Goal: Find specific page/section: Find specific page/section

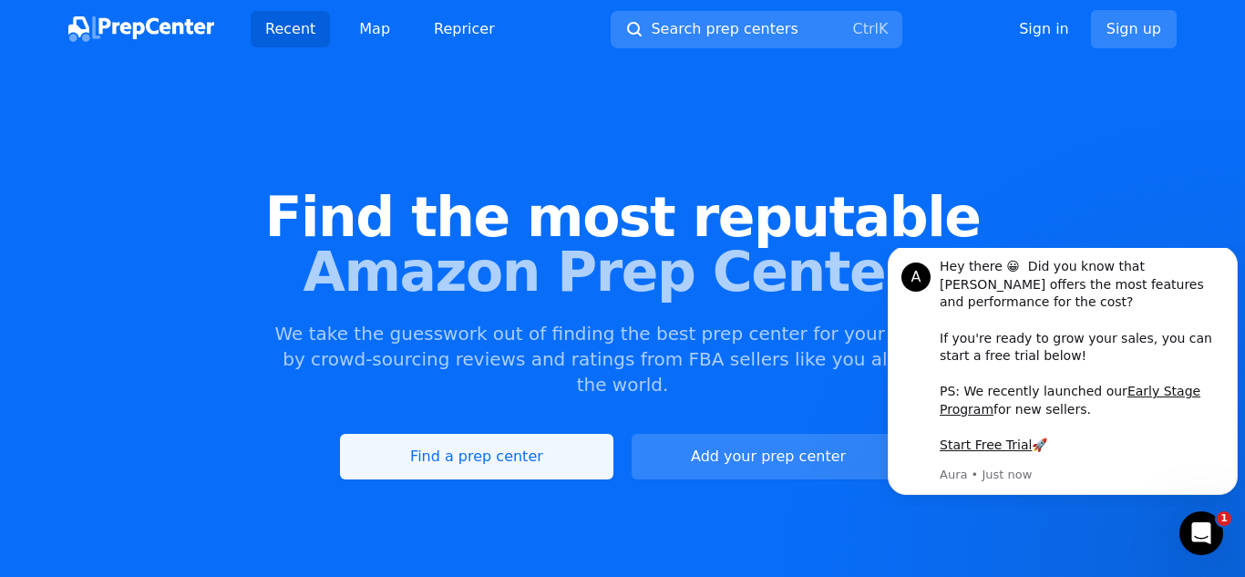
click at [466, 446] on link "Find a prep center" at bounding box center [476, 457] width 273 height 46
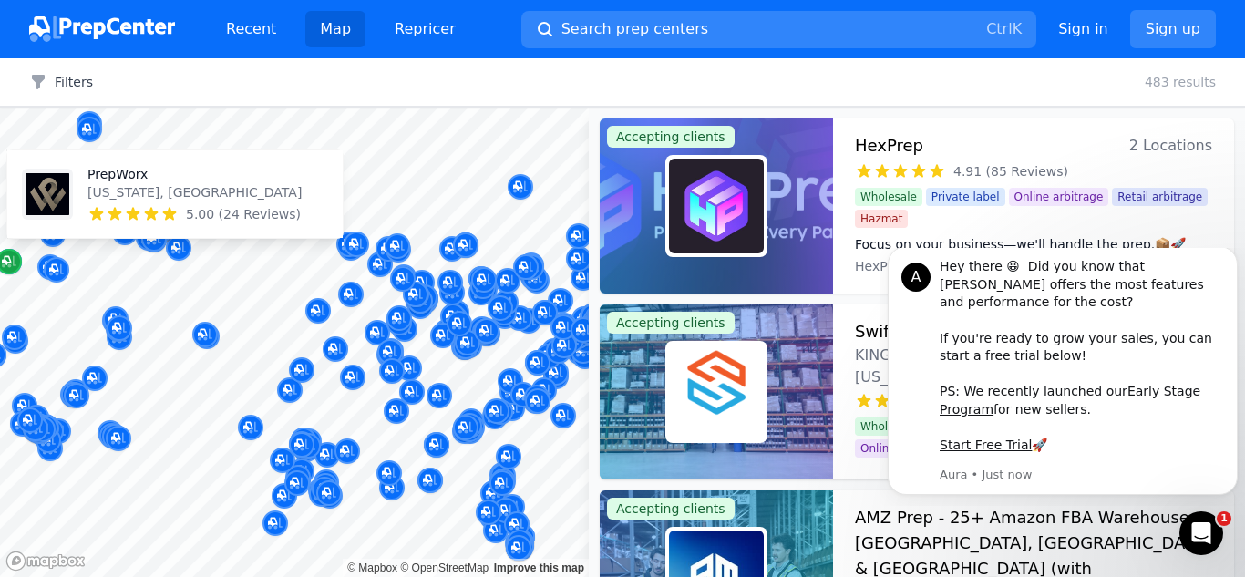
click at [15, 259] on icon "Map marker" at bounding box center [9, 261] width 15 height 18
click at [10, 263] on icon "Map marker" at bounding box center [9, 262] width 15 height 12
click at [99, 176] on p "PrepWorx" at bounding box center [194, 174] width 214 height 18
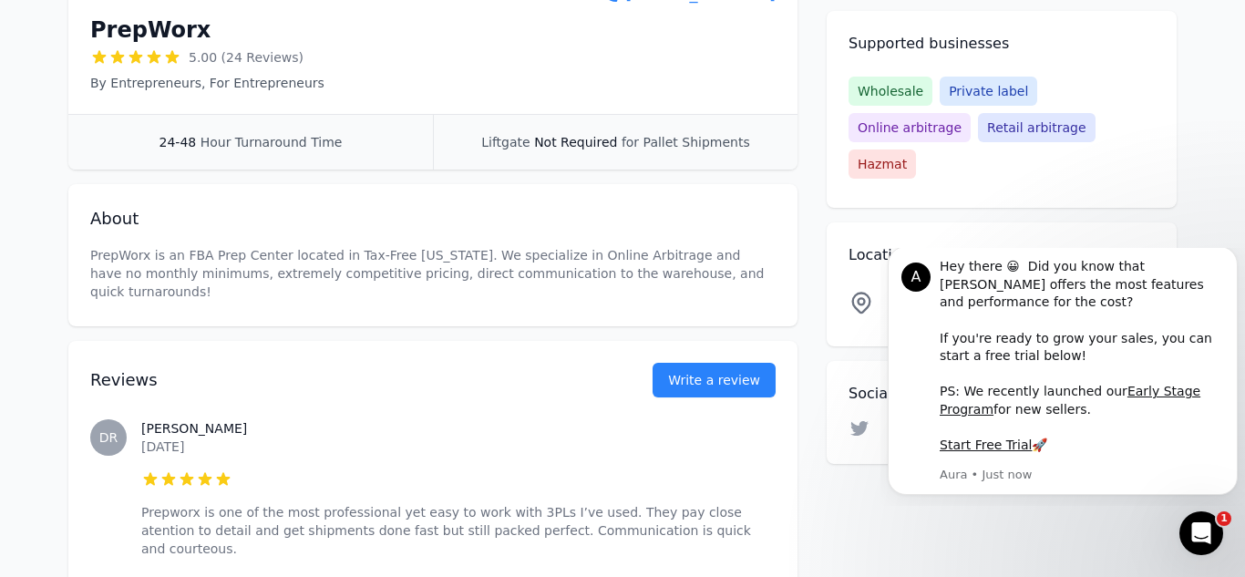
scroll to position [401, 0]
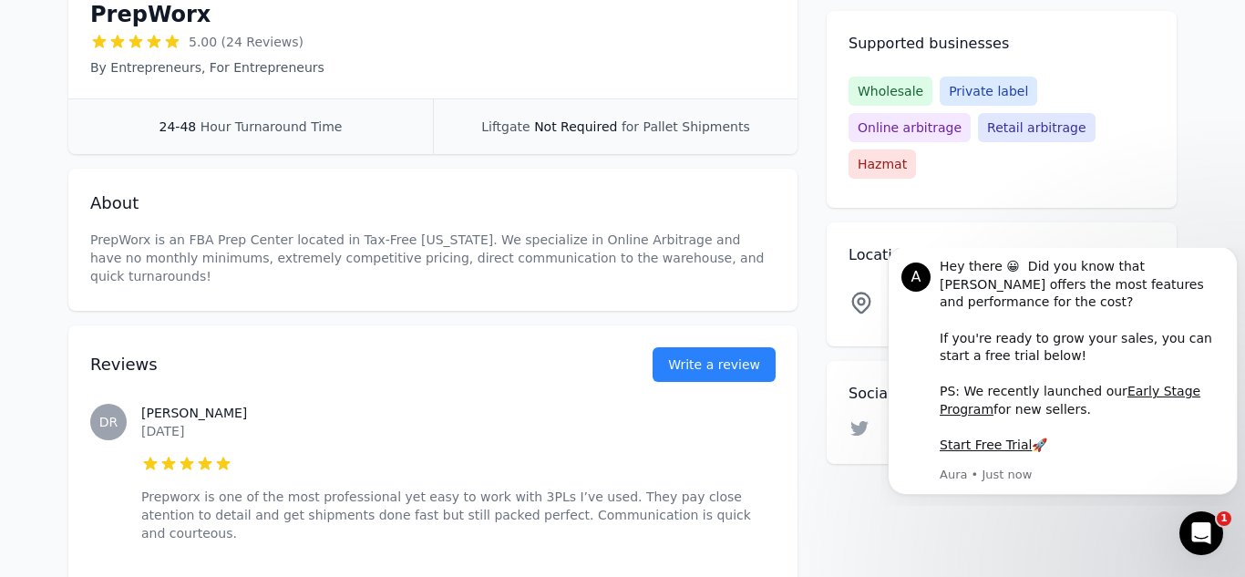
click at [1219, 248] on iframe at bounding box center [1062, 377] width 364 height 258
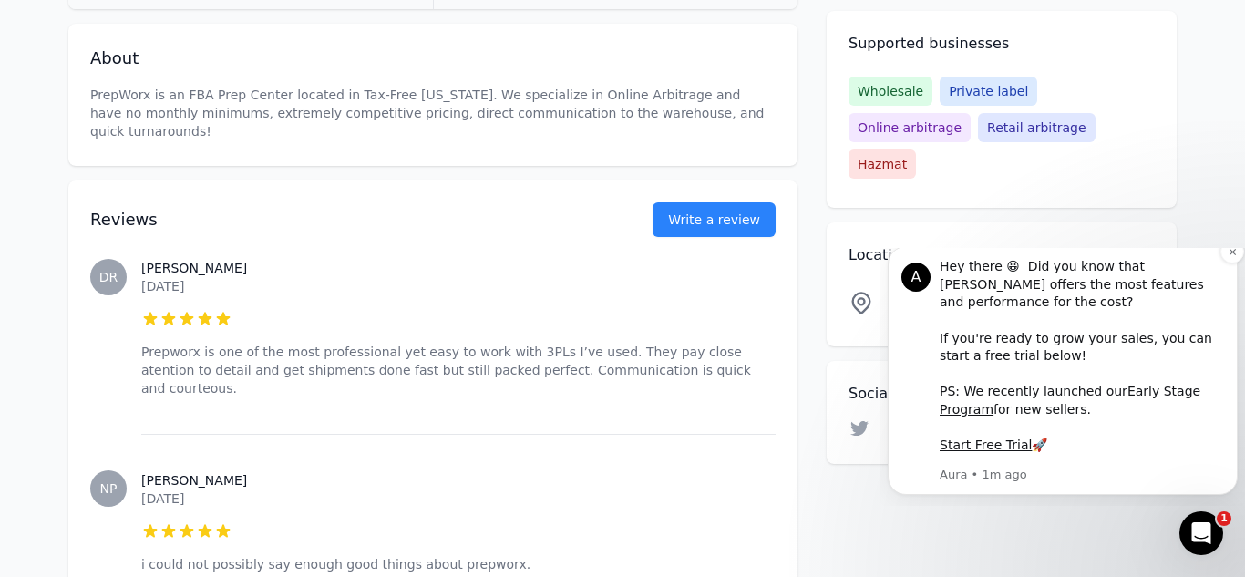
scroll to position [547, 0]
click at [1225, 263] on button "Dismiss notification" at bounding box center [1232, 252] width 24 height 24
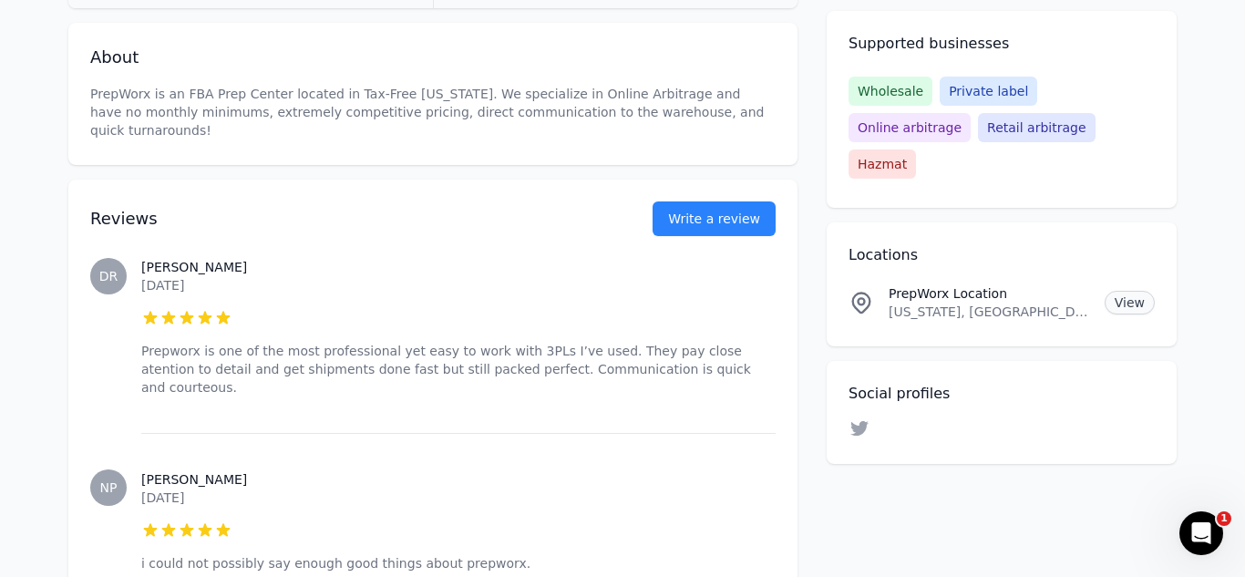
click at [1125, 291] on link "View" at bounding box center [1129, 303] width 50 height 24
